Goal: Book appointment/travel/reservation

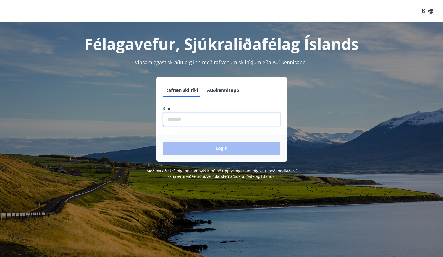
click at [199, 121] on input "phone" at bounding box center [221, 119] width 117 height 14
type input "********"
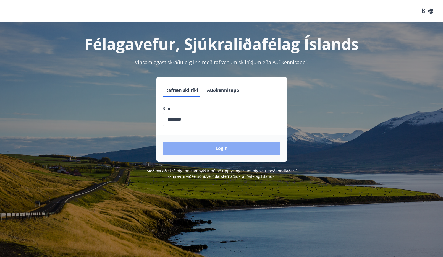
click at [210, 151] on button "Login" at bounding box center [221, 147] width 117 height 13
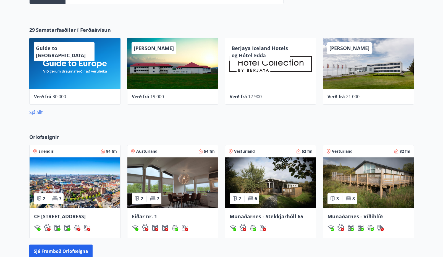
scroll to position [276, 0]
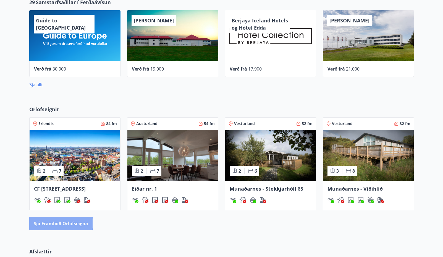
click at [60, 230] on button "Sjá framboð orlofseigna" at bounding box center [60, 223] width 63 height 13
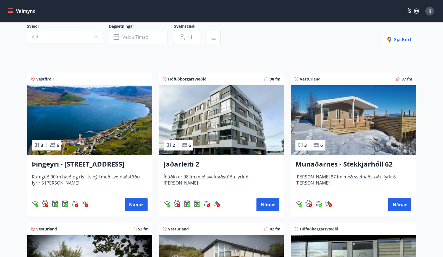
scroll to position [28, 0]
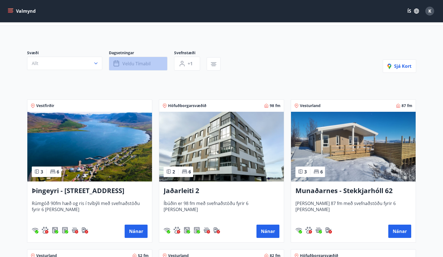
click at [159, 66] on button "Veldu tímabil" at bounding box center [138, 64] width 59 height 14
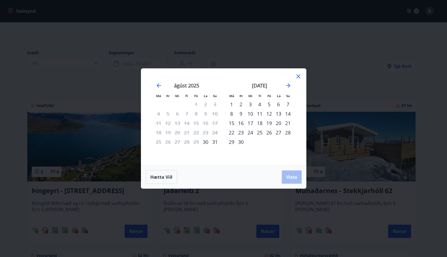
click at [269, 133] on div "26" at bounding box center [268, 132] width 9 height 9
click at [243, 142] on div "30" at bounding box center [240, 141] width 9 height 9
click at [288, 175] on span "Vista" at bounding box center [291, 177] width 11 height 6
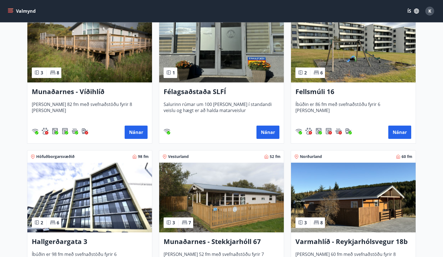
scroll to position [359, 0]
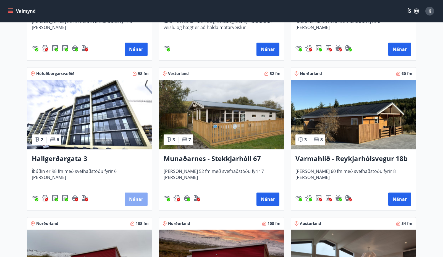
click at [133, 200] on button "Nánar" at bounding box center [136, 198] width 23 height 13
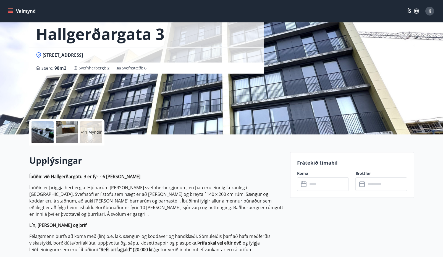
scroll to position [28, 0]
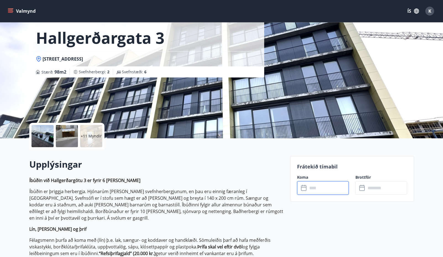
click at [340, 190] on input "text" at bounding box center [327, 188] width 41 height 14
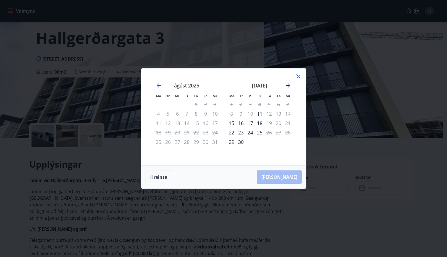
click at [287, 86] on icon "Move forward to switch to the next month." at bounding box center [288, 85] width 4 height 4
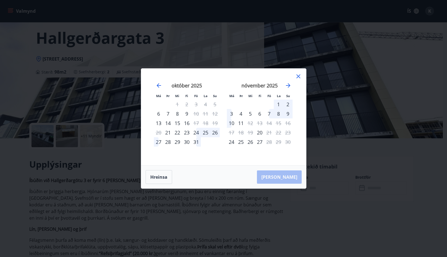
click at [299, 77] on icon at bounding box center [298, 76] width 4 height 4
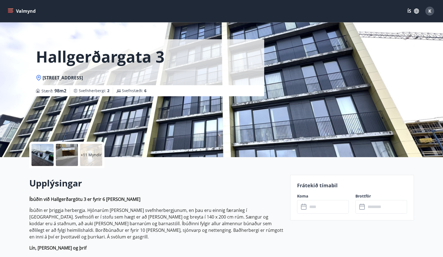
scroll to position [0, 0]
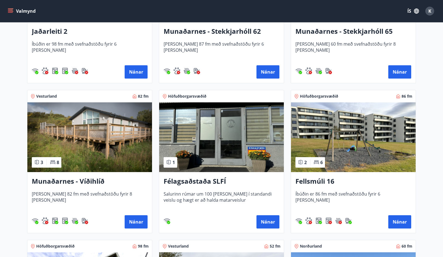
scroll to position [221, 0]
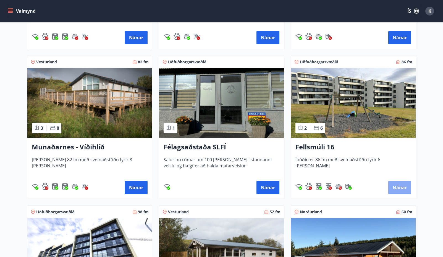
click at [402, 186] on button "Nánar" at bounding box center [399, 187] width 23 height 13
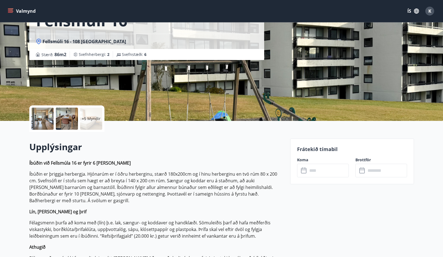
scroll to position [55, 0]
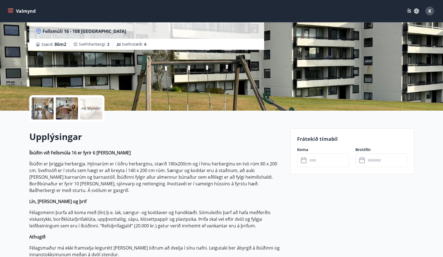
click at [307, 153] on div "Koma ​ ​" at bounding box center [319, 157] width 58 height 20
click at [312, 160] on input "text" at bounding box center [327, 160] width 41 height 14
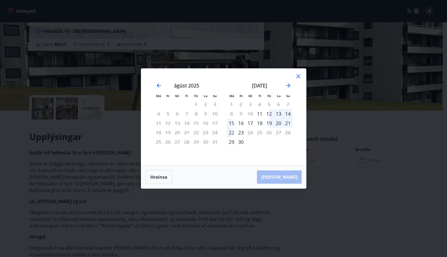
click at [298, 75] on icon at bounding box center [298, 76] width 7 height 7
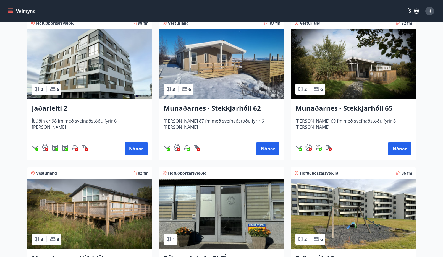
scroll to position [105, 0]
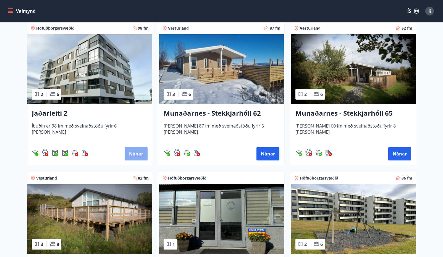
click at [140, 153] on button "Nánar" at bounding box center [136, 153] width 23 height 13
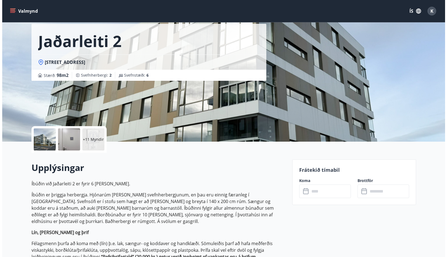
scroll to position [28, 0]
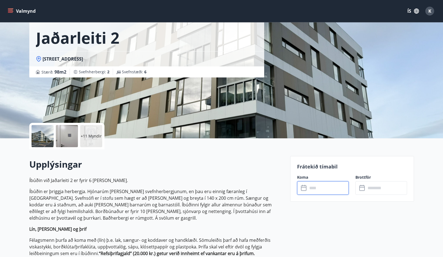
click at [339, 186] on input "text" at bounding box center [327, 188] width 41 height 14
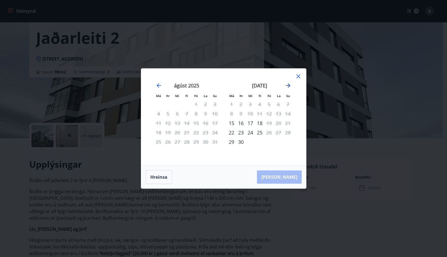
click at [289, 86] on icon "Move forward to switch to the next month." at bounding box center [288, 85] width 4 height 4
click at [426, 49] on div "Má Þr Mi Fi Fö La Su Má Þr Mi Fi Fö La Su [DATE] 1 2 3 4 5 6 7 8 9 10 11 12 13 …" at bounding box center [223, 128] width 447 height 257
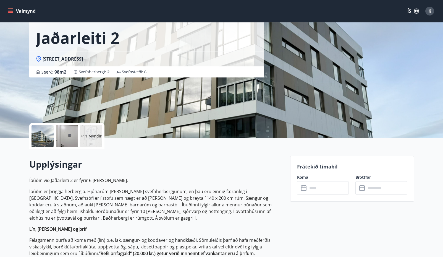
click at [89, 136] on p "+11 Myndir" at bounding box center [91, 136] width 21 height 6
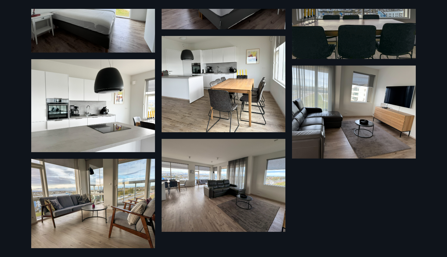
scroll to position [375, 0]
